Goal: Task Accomplishment & Management: Use online tool/utility

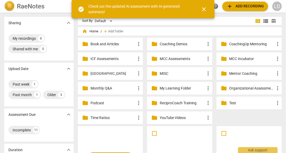
click at [204, 12] on span "close" at bounding box center [204, 9] width 6 height 6
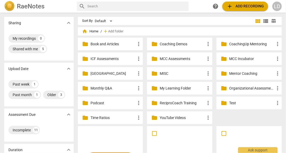
click at [180, 46] on p "Coaching Demos" at bounding box center [182, 44] width 45 height 6
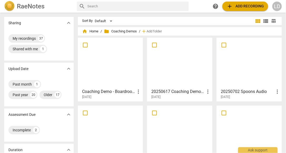
click at [135, 8] on input "text" at bounding box center [136, 6] width 99 height 8
type input "very full plate"
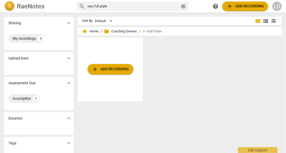
click at [181, 5] on span "close" at bounding box center [184, 7] width 6 height 6
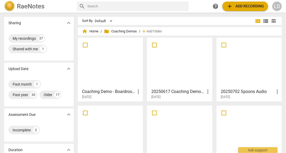
click at [227, 5] on span "add Add recording" at bounding box center [245, 6] width 37 height 6
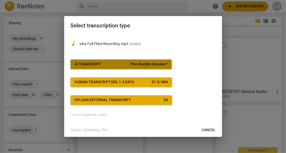
click at [101, 63] on div "AI Transcript" at bounding box center [88, 64] width 27 height 5
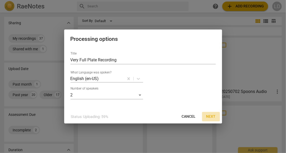
click at [213, 117] on span "Next" at bounding box center [210, 116] width 9 height 5
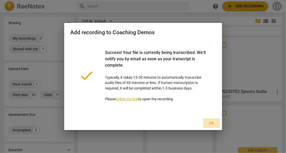
click at [209, 126] on span "Ok" at bounding box center [211, 123] width 8 height 5
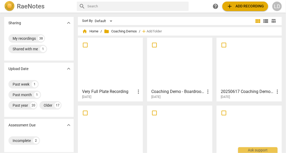
click at [117, 77] on div at bounding box center [111, 62] width 62 height 47
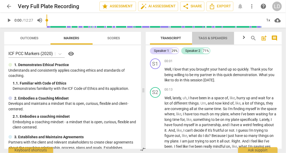
click at [200, 39] on span "Tags & Speakers" at bounding box center [213, 38] width 29 height 4
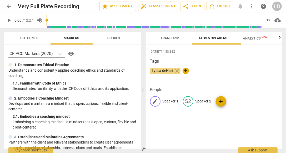
click at [170, 104] on p "Speaker 1" at bounding box center [171, 101] width 16 height 6
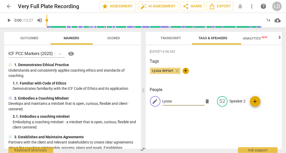
type input "Lyssa"
click at [244, 104] on p "Speaker 2" at bounding box center [238, 101] width 16 height 6
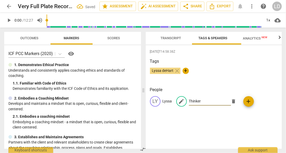
type input "Thinker"
click at [179, 37] on span "Transcript" at bounding box center [171, 38] width 21 height 4
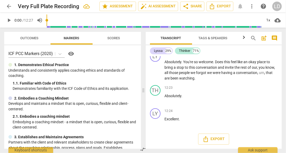
scroll to position [1865, 0]
click at [224, 6] on span "Export" at bounding box center [220, 6] width 22 height 6
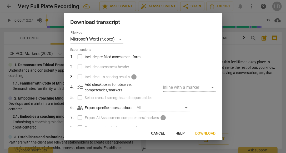
click at [245, 105] on div at bounding box center [143, 76] width 286 height 153
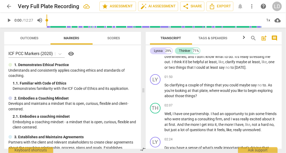
scroll to position [94, 0]
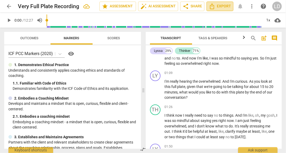
click at [225, 4] on span "Export" at bounding box center [220, 6] width 22 height 6
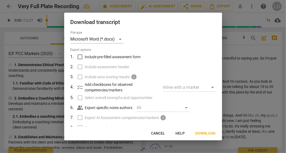
click at [197, 132] on span "Download" at bounding box center [206, 133] width 20 height 5
